Goal: Task Accomplishment & Management: Manage account settings

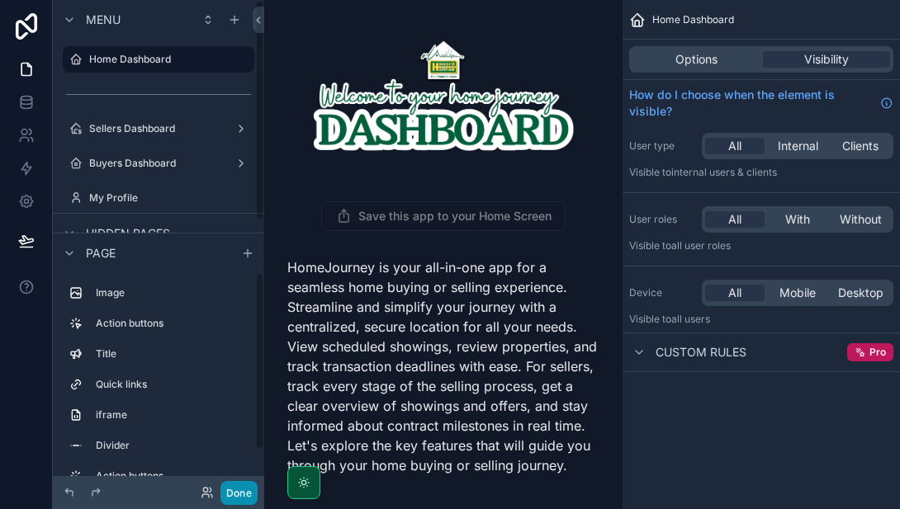
click at [229, 494] on button "Done" at bounding box center [238, 493] width 37 height 24
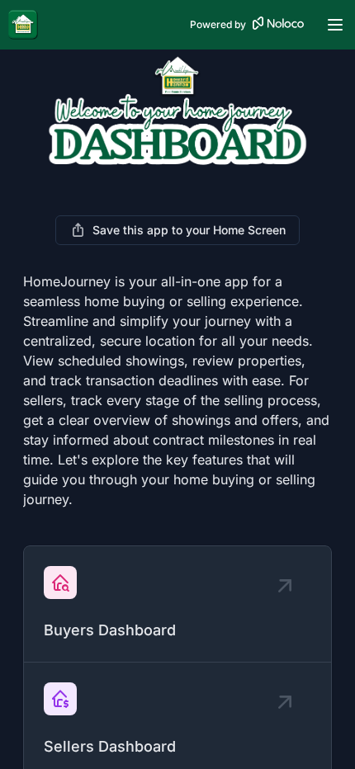
scroll to position [46, 0]
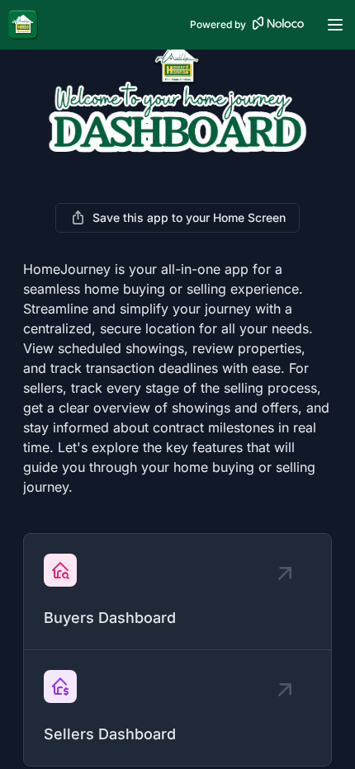
click at [288, 508] on icon "scrollable content" at bounding box center [285, 690] width 26 height 26
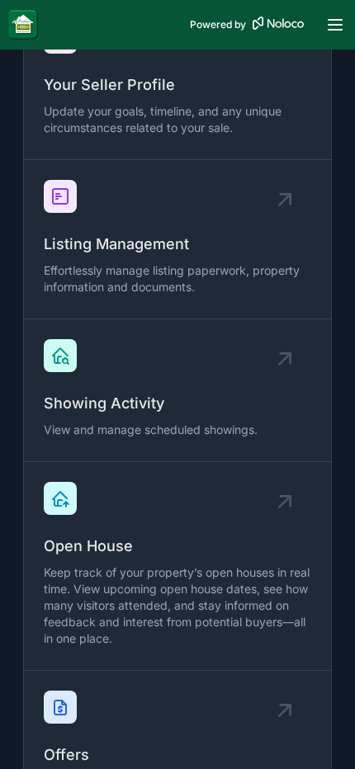
scroll to position [97, 0]
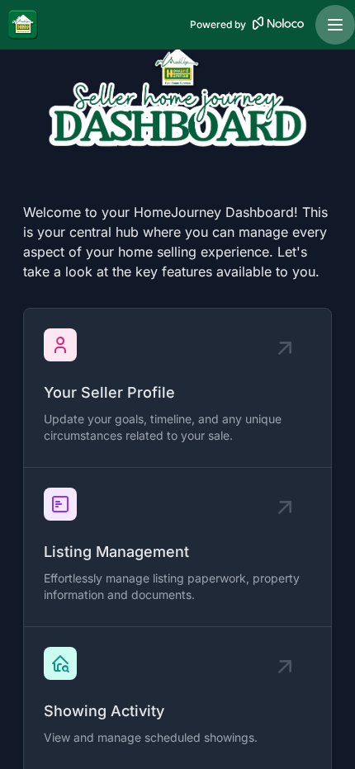
click at [336, 25] on icon "scrollable content" at bounding box center [334, 25] width 13 height 0
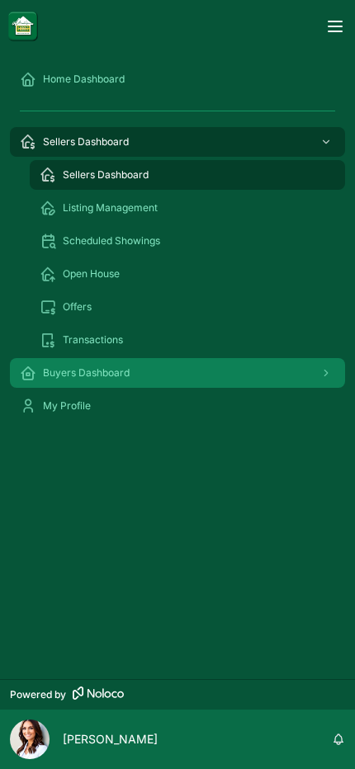
click at [80, 371] on span "Buyers Dashboard" at bounding box center [86, 372] width 87 height 13
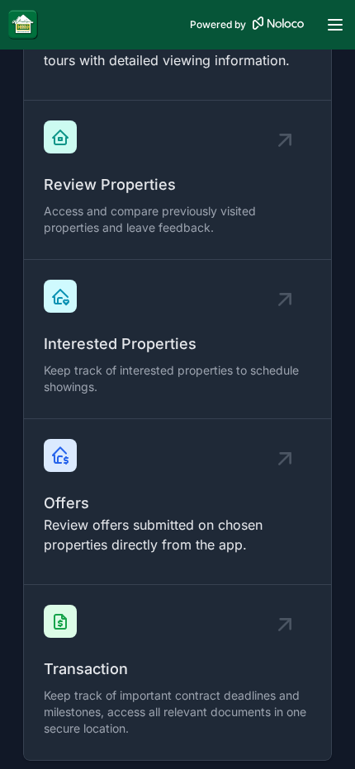
scroll to position [681, 0]
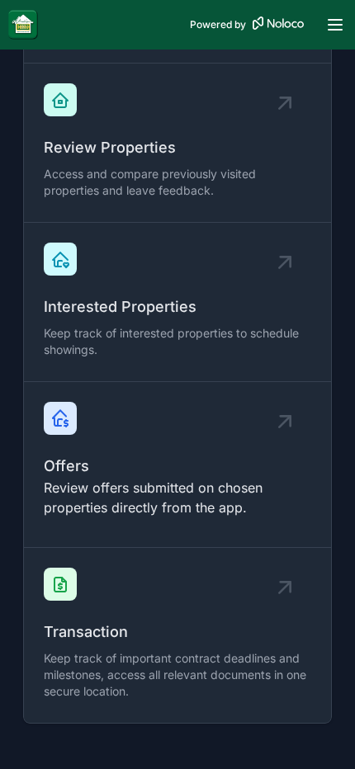
click at [290, 508] on icon "scrollable content" at bounding box center [286, 588] width 10 height 10
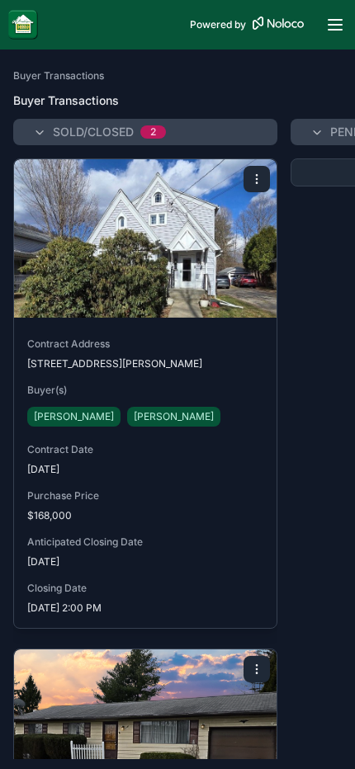
click at [164, 365] on span "[STREET_ADDRESS][PERSON_NAME]" at bounding box center [145, 363] width 236 height 13
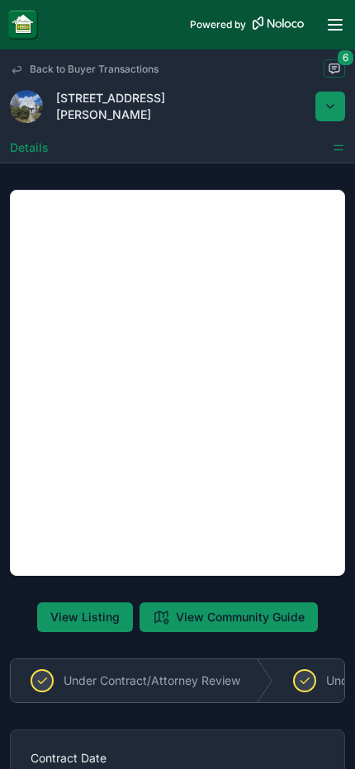
click at [338, 150] on icon "scrollable content" at bounding box center [338, 150] width 9 height 0
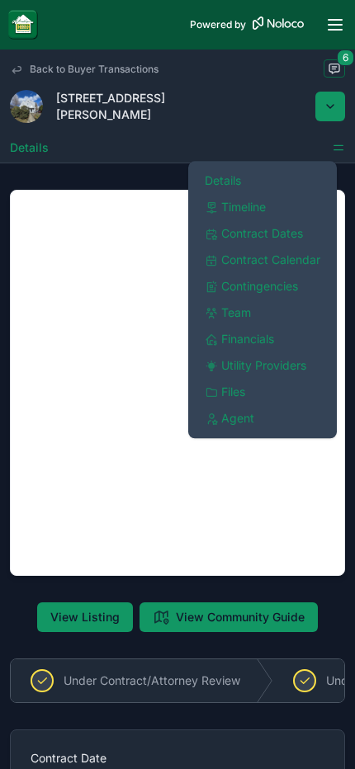
click at [242, 210] on span "Timeline" at bounding box center [243, 207] width 45 height 17
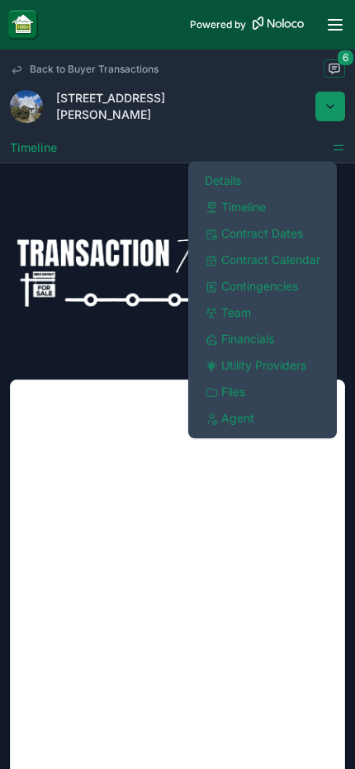
click at [132, 210] on img "scrollable content" at bounding box center [177, 272] width 335 height 124
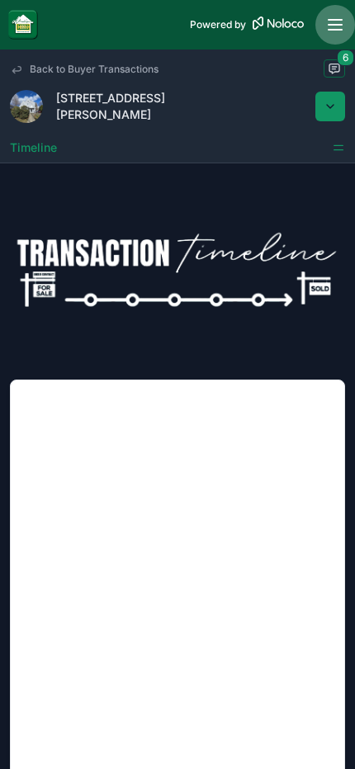
click at [333, 20] on icon "scrollable content" at bounding box center [334, 20] width 13 height 0
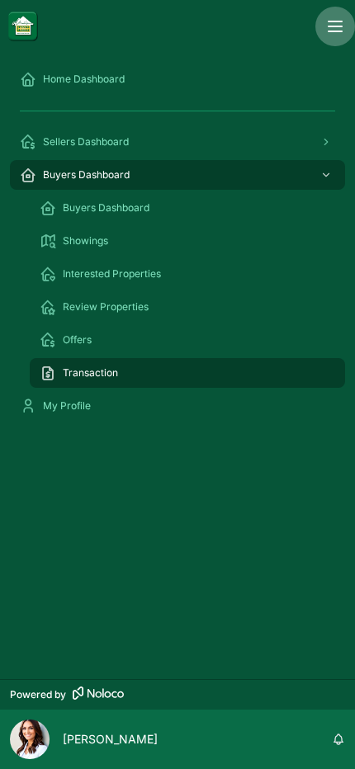
click at [332, 21] on icon "scrollable content" at bounding box center [334, 21] width 13 height 0
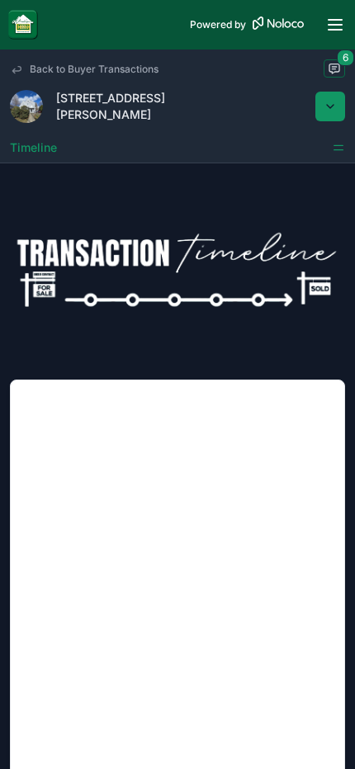
click at [336, 145] on icon "scrollable content" at bounding box center [338, 145] width 9 height 0
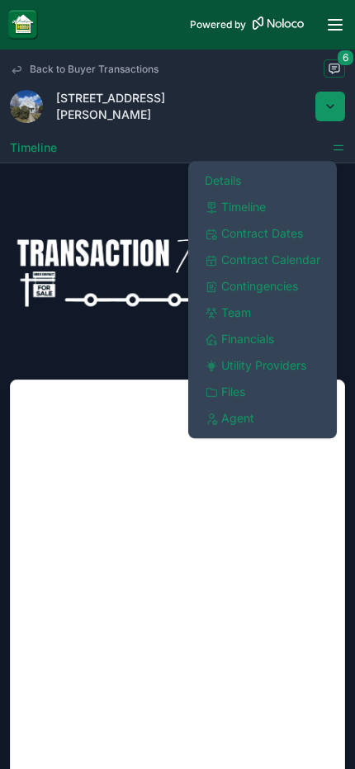
click at [276, 290] on span "Contingencies" at bounding box center [259, 286] width 77 height 17
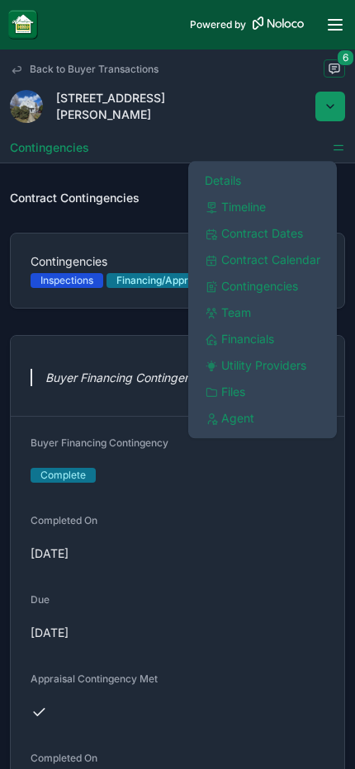
click at [290, 365] on span "Utility Providers" at bounding box center [263, 365] width 85 height 17
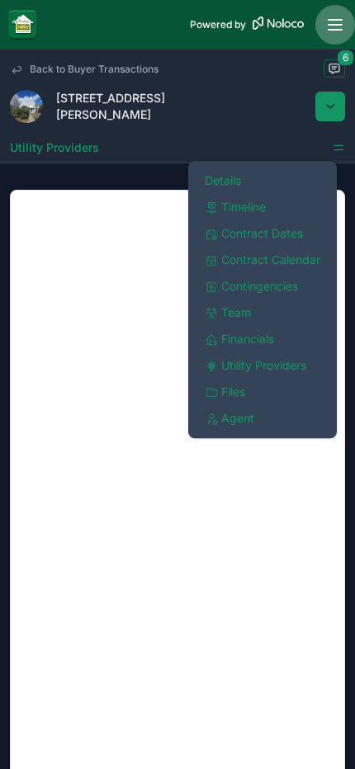
click at [338, 25] on icon "scrollable content" at bounding box center [334, 25] width 13 height 0
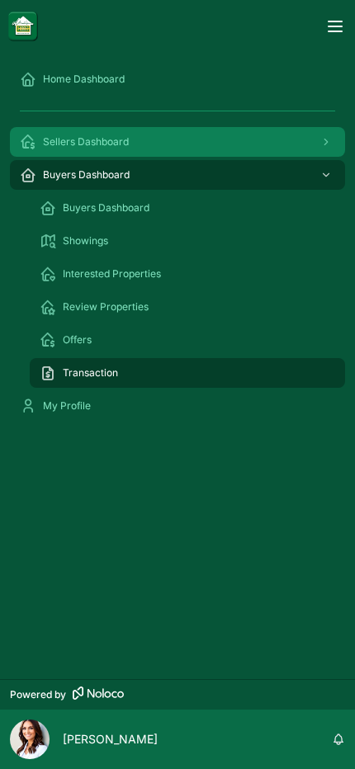
click at [101, 142] on span "Sellers Dashboard" at bounding box center [86, 141] width 86 height 13
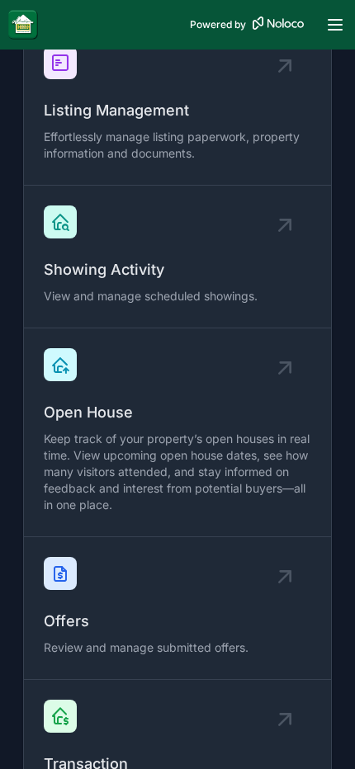
scroll to position [650, 0]
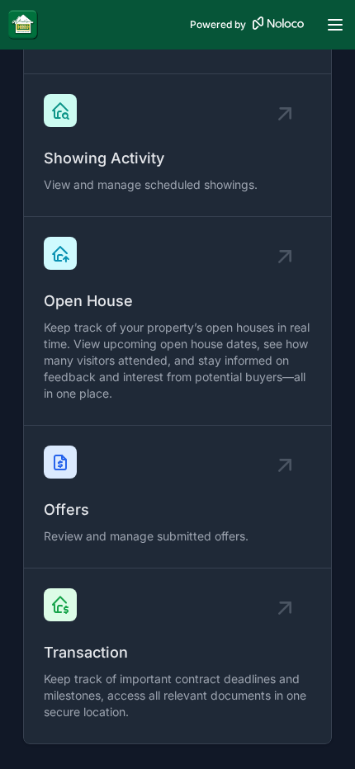
click at [253, 508] on div "Transaction Keep track of important contract deadlines and milestones, access a…" at bounding box center [177, 655] width 267 height 135
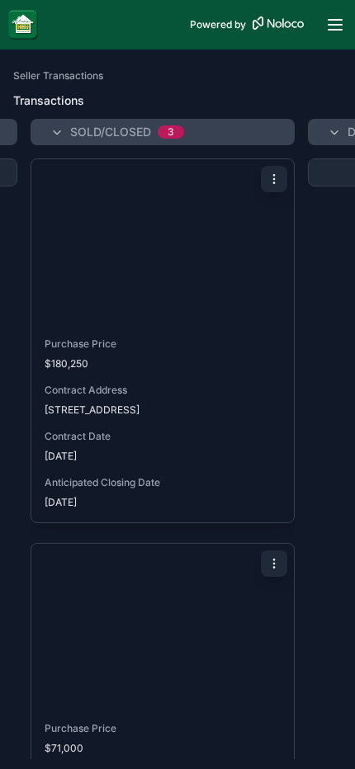
scroll to position [0, 823]
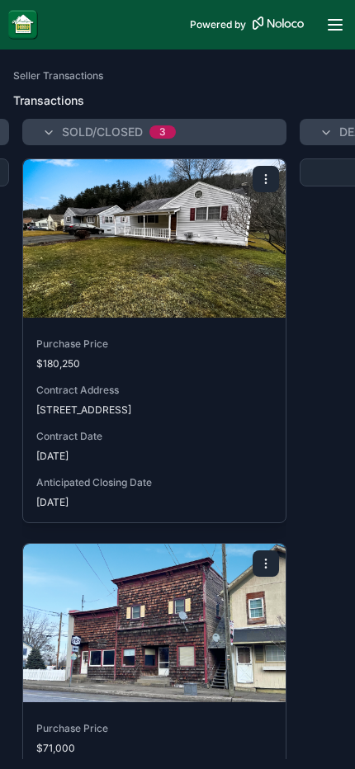
click at [253, 314] on div "scrollable content" at bounding box center [154, 238] width 262 height 158
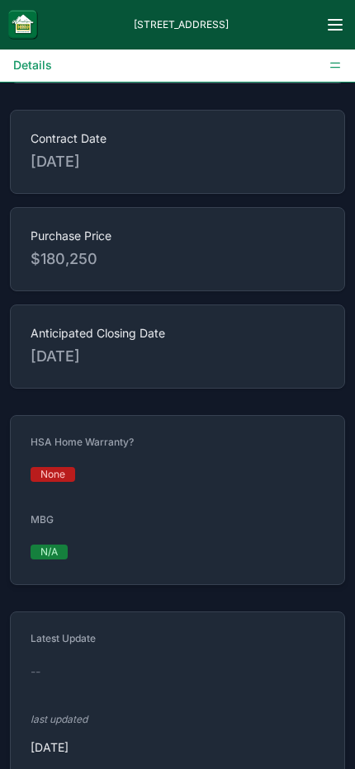
scroll to position [435, 0]
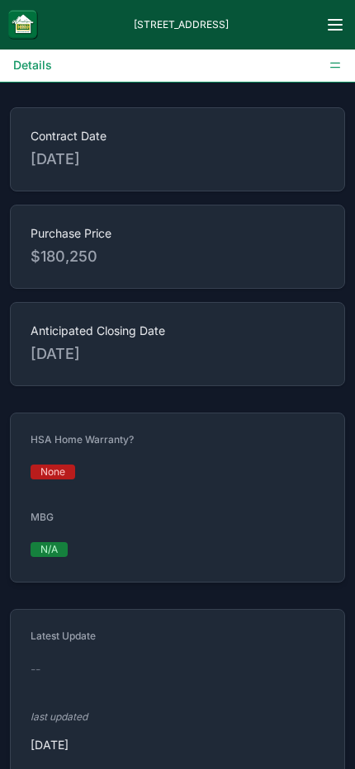
click at [334, 64] on icon "scrollable content" at bounding box center [335, 64] width 9 height 0
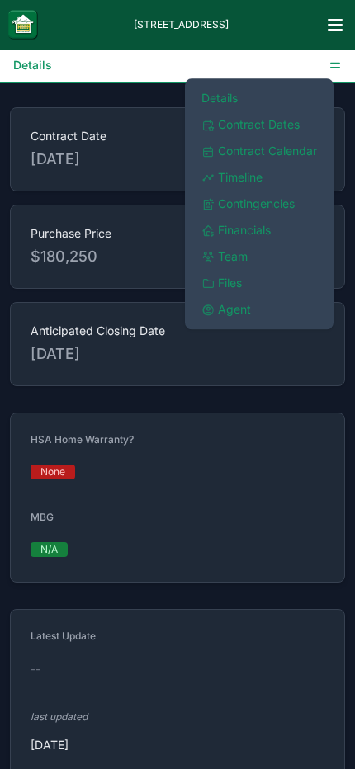
click at [284, 150] on span "Contract Calendar" at bounding box center [267, 151] width 99 height 17
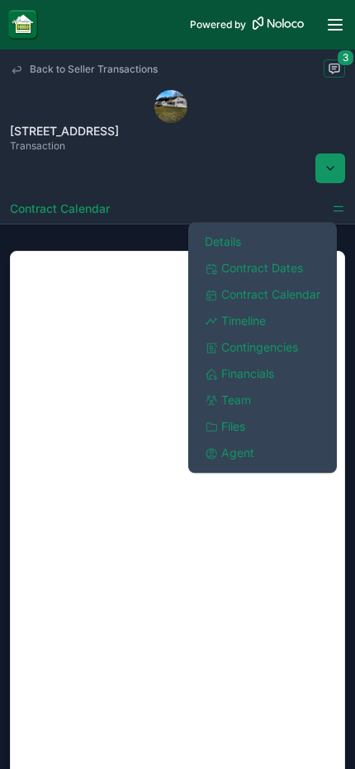
click at [276, 78] on div "Back to Seller Transactions 3" at bounding box center [177, 69] width 335 height 21
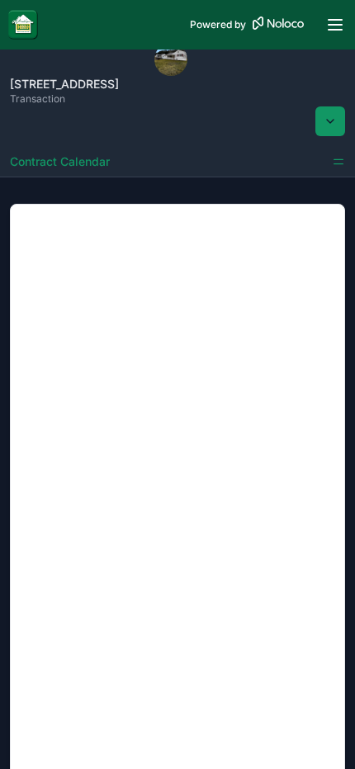
scroll to position [46, 0]
click at [338, 160] on icon "scrollable content" at bounding box center [338, 160] width 9 height 0
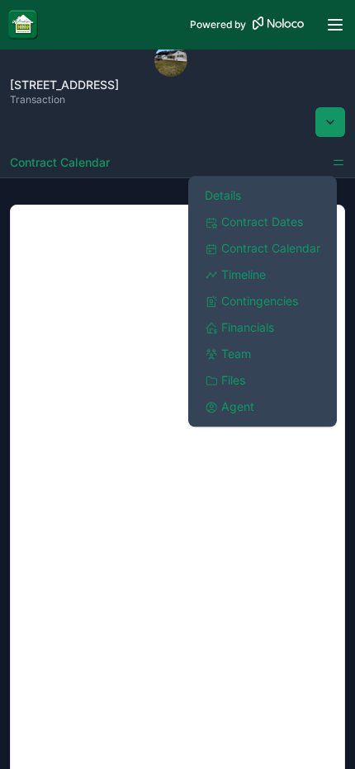
click at [250, 331] on span "Financials" at bounding box center [247, 327] width 53 height 17
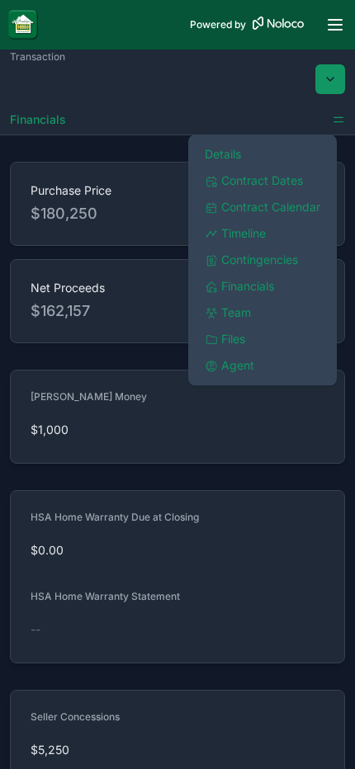
scroll to position [87, 0]
click at [252, 78] on div "scrollable content" at bounding box center [283, 80] width 124 height 31
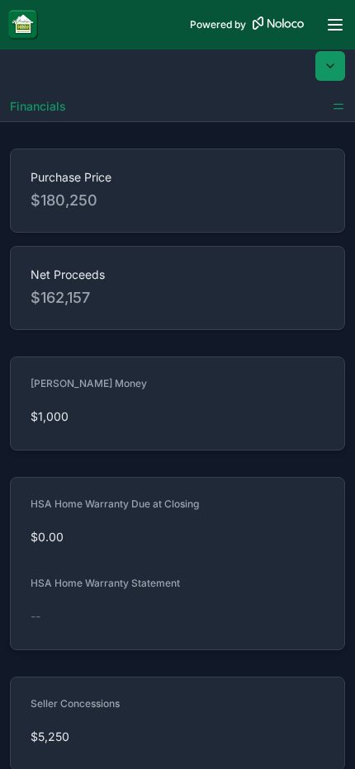
scroll to position [103, 0]
click at [338, 103] on icon "scrollable content" at bounding box center [338, 103] width 9 height 0
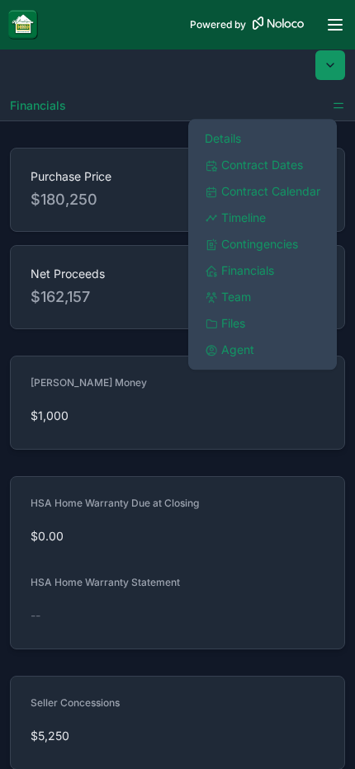
click at [237, 319] on span "Files" at bounding box center [233, 323] width 24 height 17
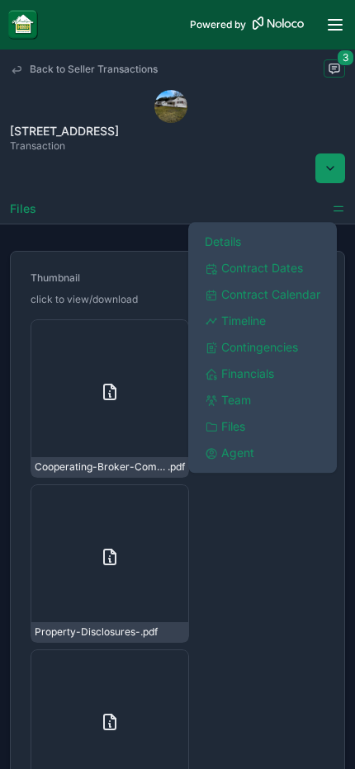
click at [339, 173] on button "scrollable content" at bounding box center [330, 168] width 30 height 30
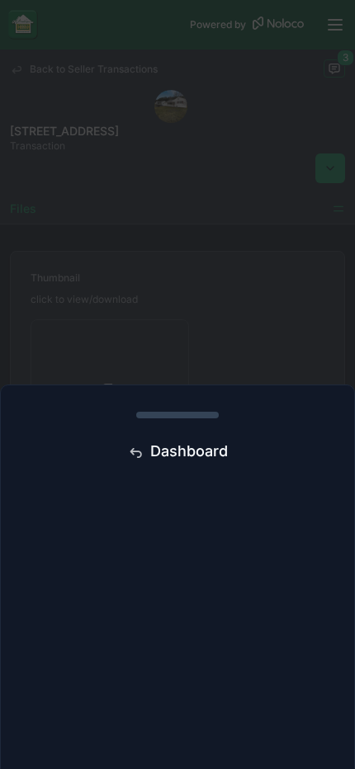
click at [228, 277] on div "scrollable content" at bounding box center [177, 384] width 355 height 769
click at [339, 211] on icon "scrollable content" at bounding box center [338, 211] width 9 height 0
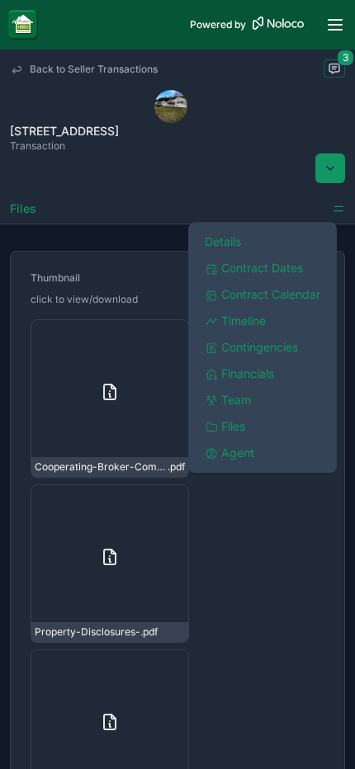
click at [238, 404] on span "Team" at bounding box center [236, 400] width 30 height 17
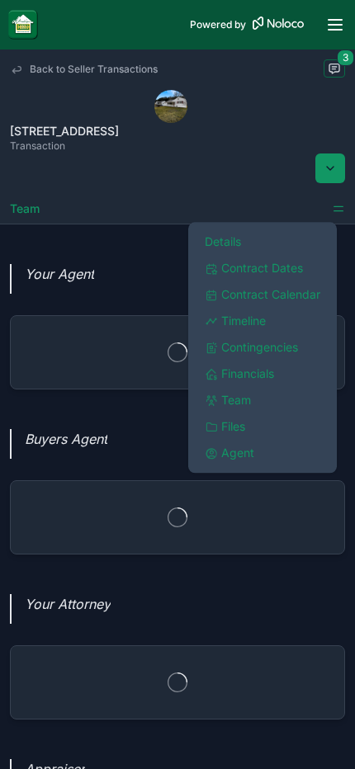
click at [243, 174] on div "scrollable content" at bounding box center [283, 168] width 124 height 31
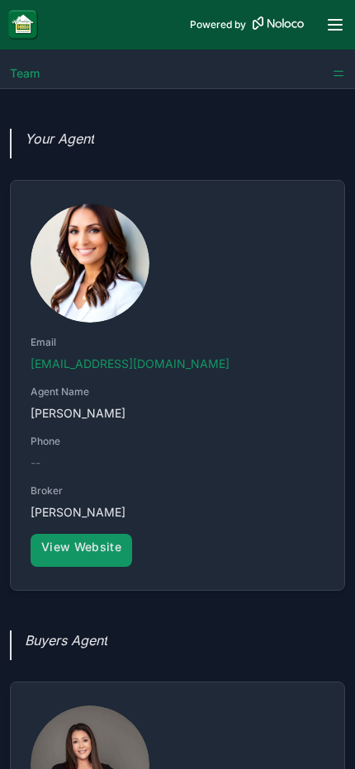
scroll to position [141, 0]
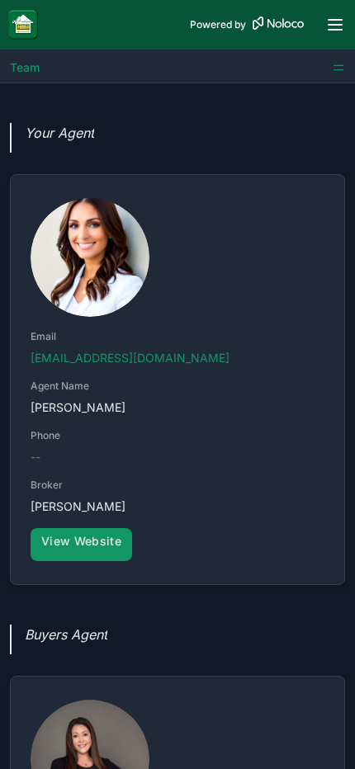
click at [335, 70] on icon "scrollable content" at bounding box center [338, 70] width 9 height 0
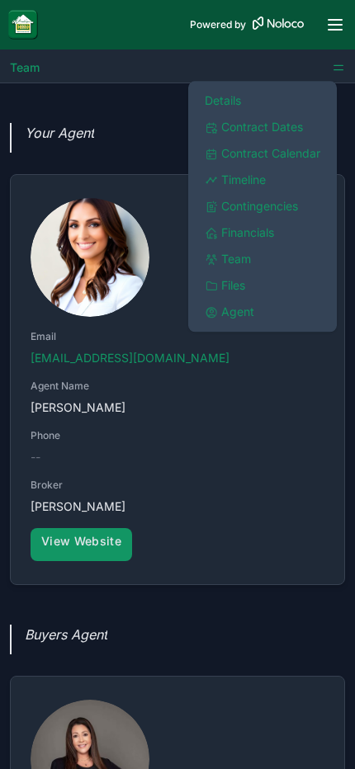
click at [256, 129] on span "Contract Dates" at bounding box center [262, 127] width 82 height 17
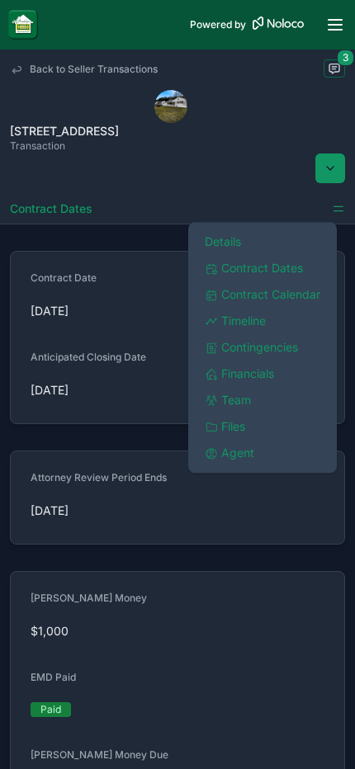
click at [248, 183] on div "scrollable content" at bounding box center [283, 168] width 124 height 31
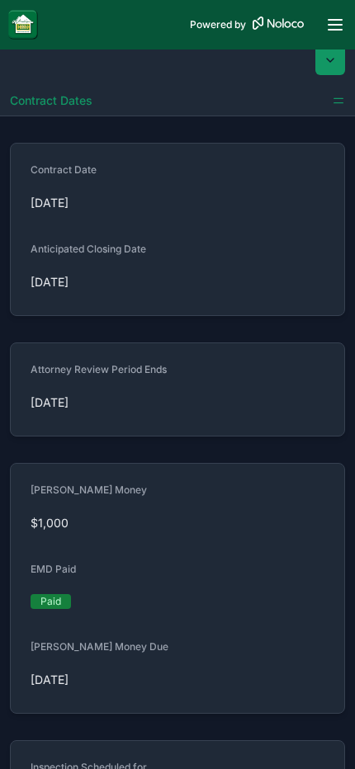
scroll to position [110, 0]
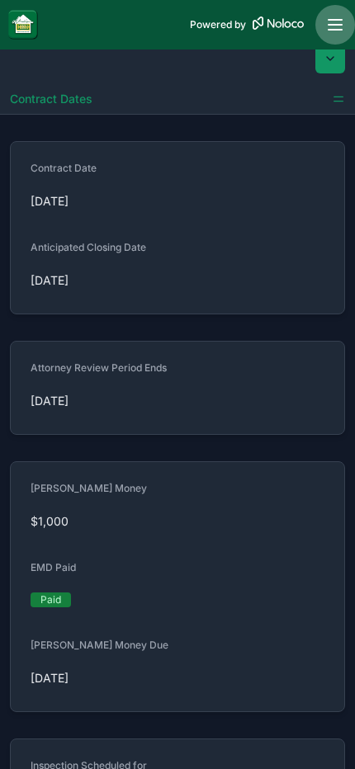
click at [339, 25] on icon "scrollable content" at bounding box center [334, 25] width 13 height 0
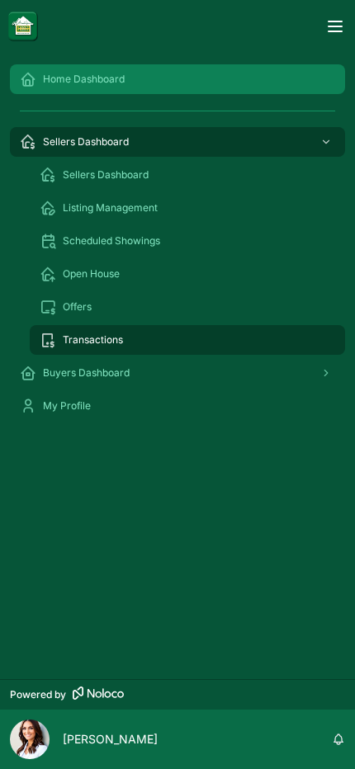
click at [66, 77] on span "Home Dashboard" at bounding box center [84, 79] width 82 height 13
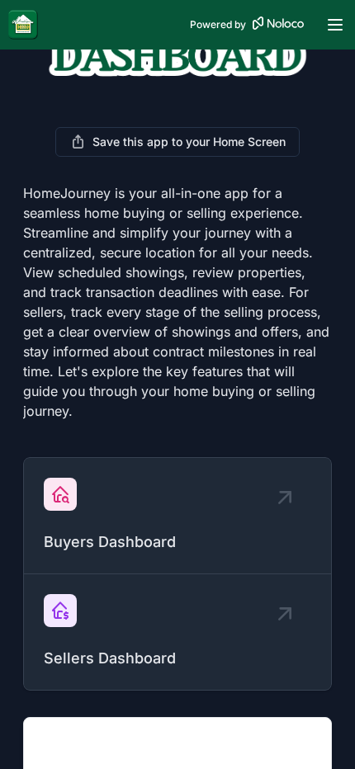
scroll to position [125, 0]
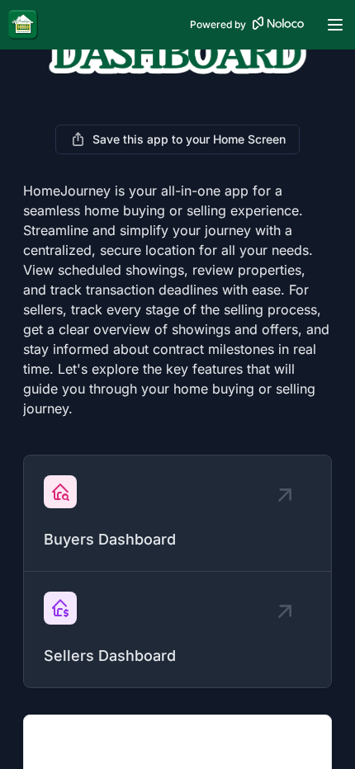
click at [277, 508] on div "scrollable content" at bounding box center [288, 614] width 33 height 33
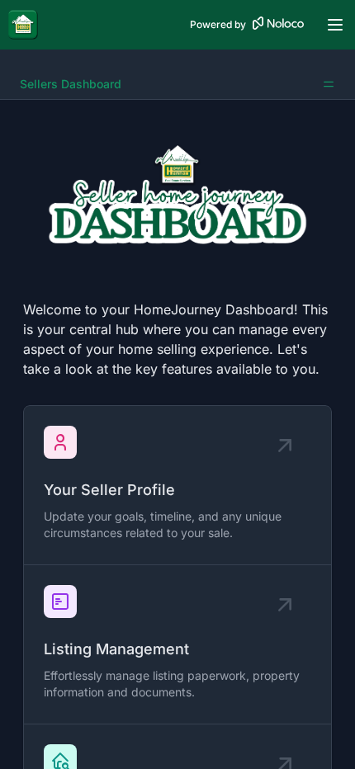
click at [328, 85] on icon "scrollable content" at bounding box center [328, 84] width 13 height 13
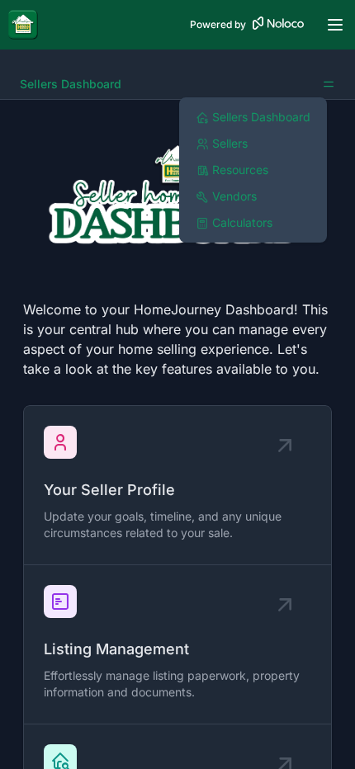
click at [235, 201] on span "Vendors" at bounding box center [234, 196] width 45 height 17
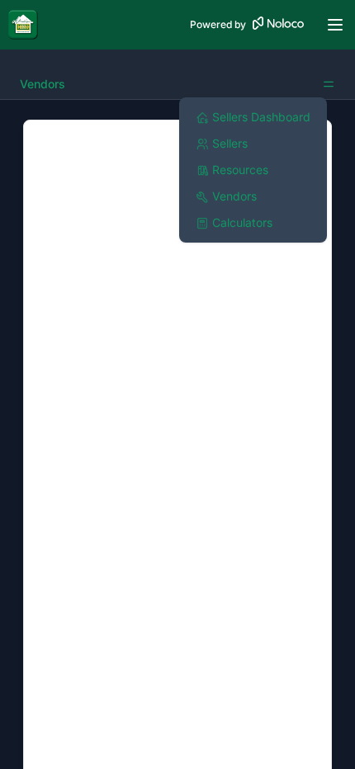
click at [339, 117] on div "scrollable content" at bounding box center [177, 505] width 328 height 784
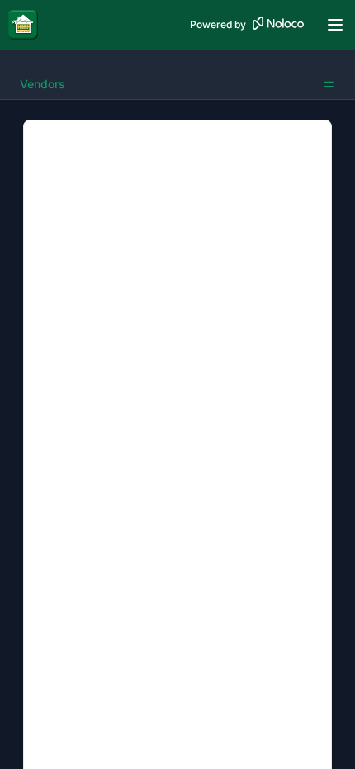
click at [328, 78] on icon "scrollable content" at bounding box center [328, 84] width 13 height 13
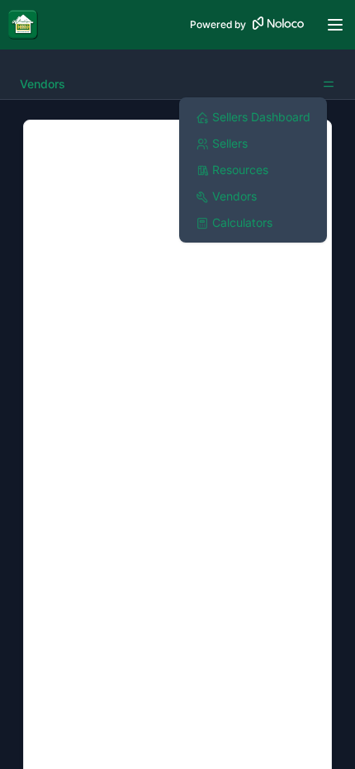
click at [239, 174] on span "Resources" at bounding box center [240, 170] width 56 height 17
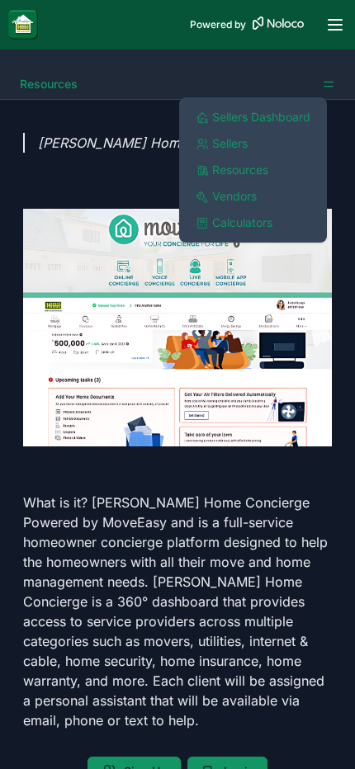
click at [221, 229] on span "Calculators" at bounding box center [242, 223] width 60 height 17
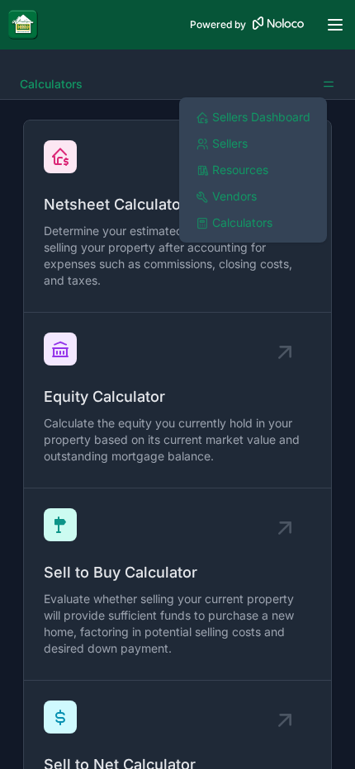
click at [345, 252] on div "Netsheet Calculator Determine your estimated net proceeds from selling your pro…" at bounding box center [177, 542] width 355 height 885
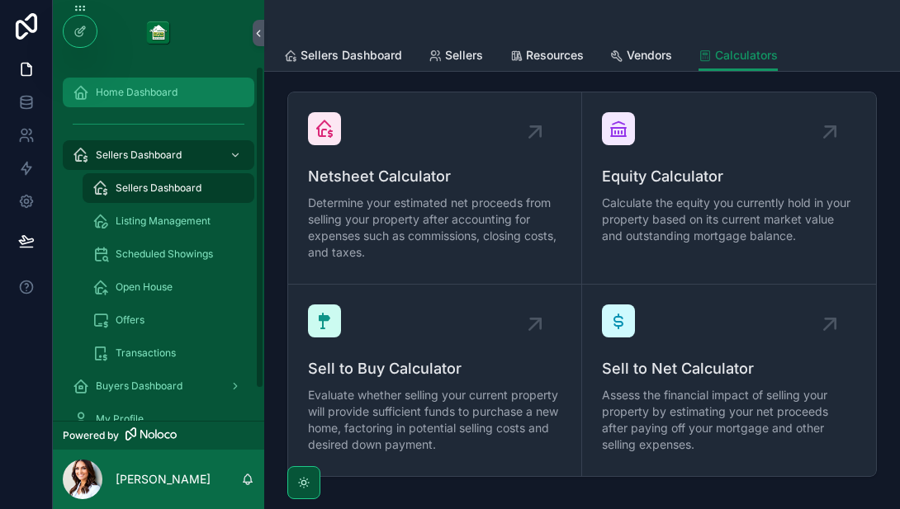
click at [126, 87] on span "Home Dashboard" at bounding box center [137, 92] width 82 height 13
